Goal: Check status

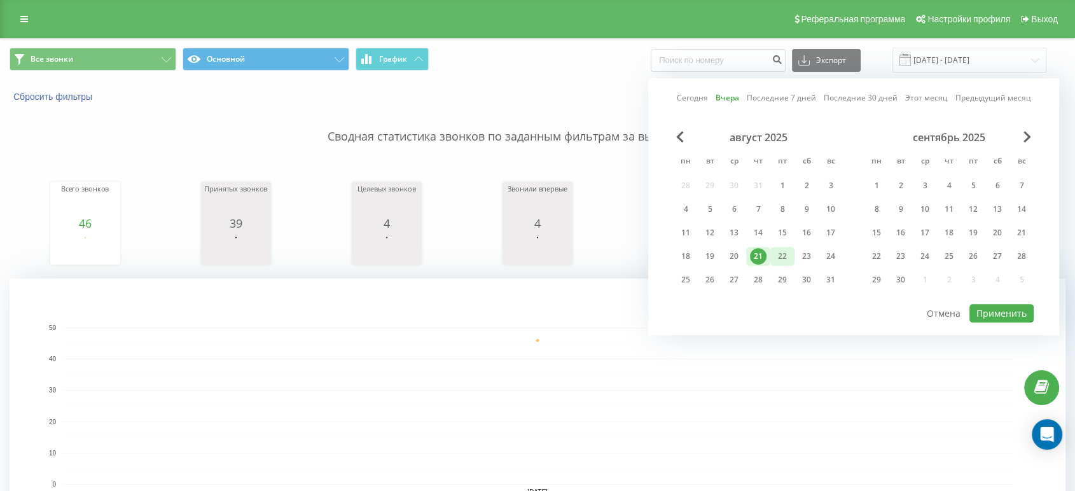
click at [785, 251] on div "22" at bounding box center [782, 256] width 17 height 17
click at [980, 316] on button "Применить" at bounding box center [1002, 313] width 64 height 18
type input "[DATE] - [DATE]"
